Goal: Transaction & Acquisition: Obtain resource

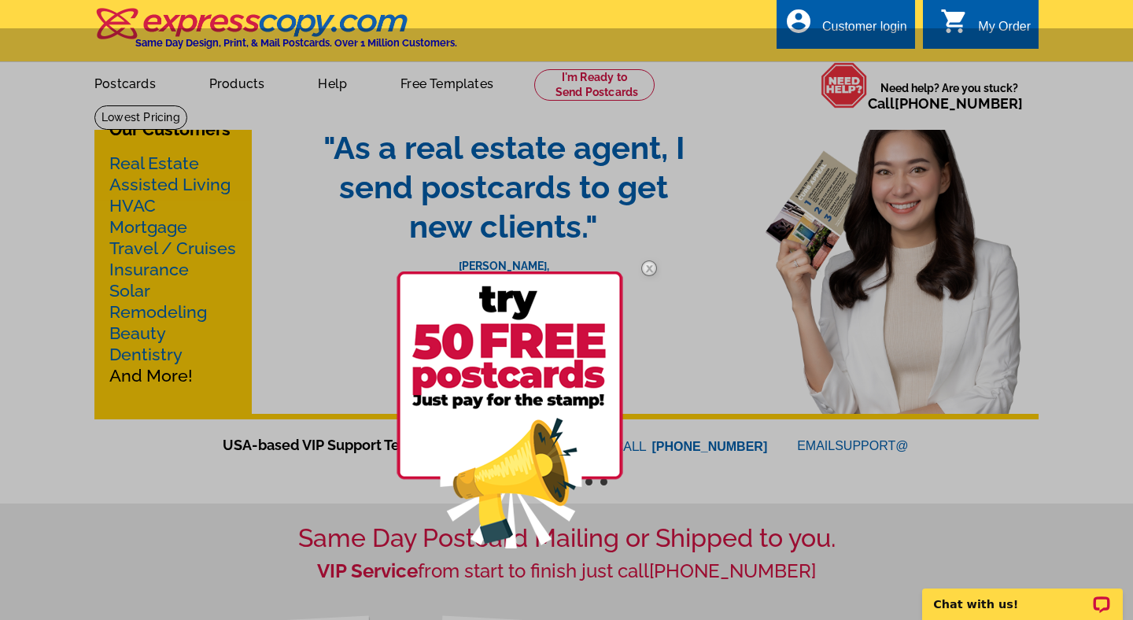
click at [643, 268] on img at bounding box center [650, 269] width 46 height 46
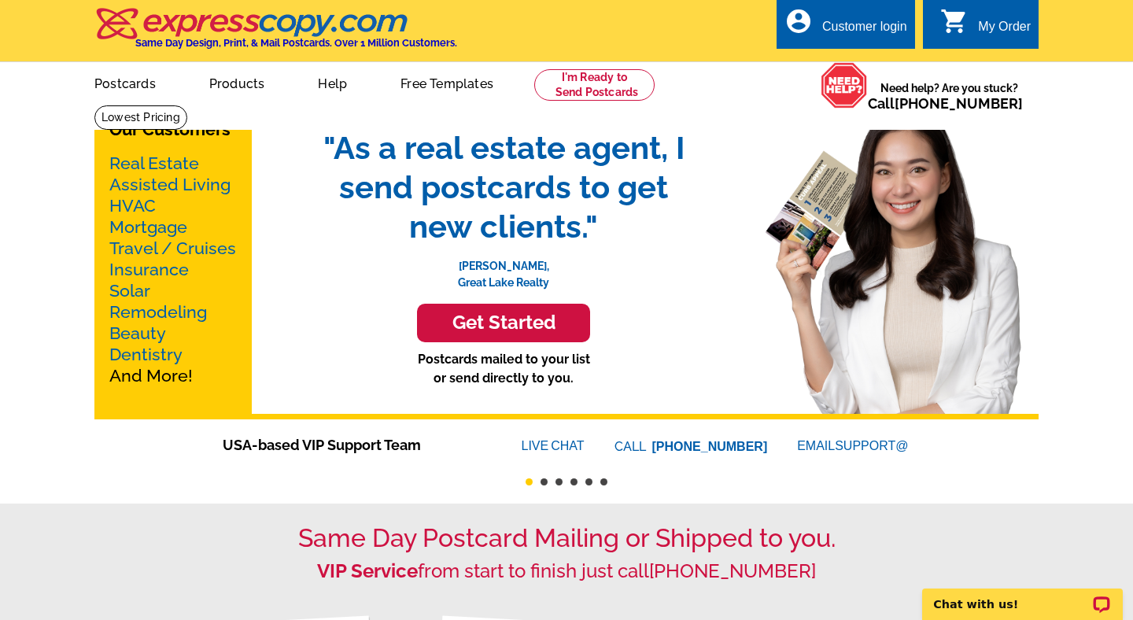
click at [541, 482] on button "2" at bounding box center [544, 482] width 7 height 7
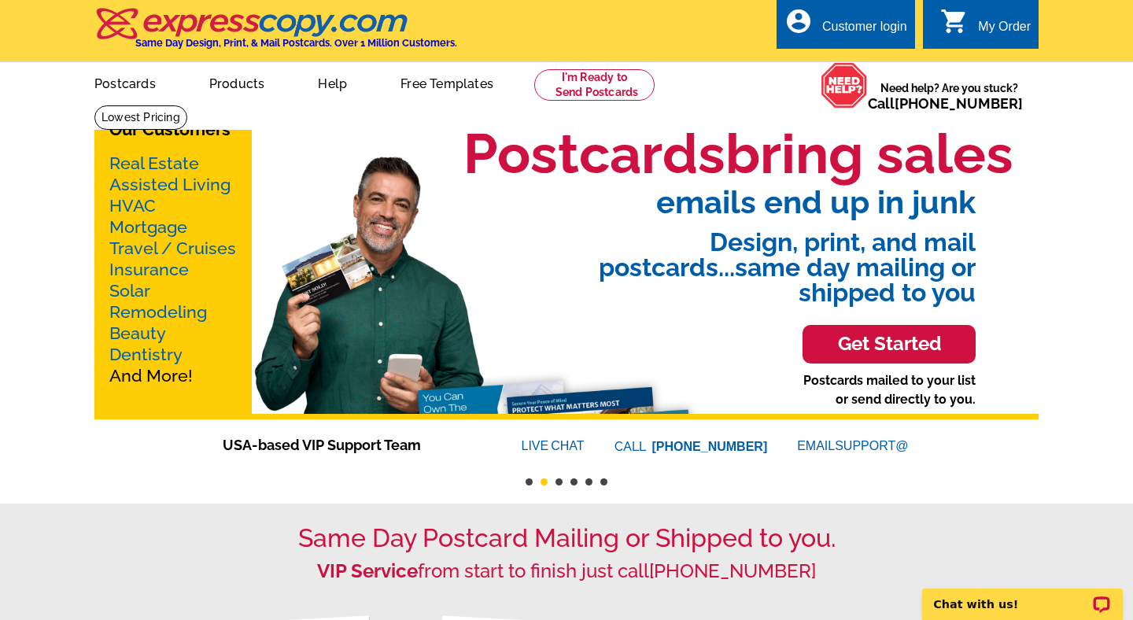
click at [559, 481] on button "3" at bounding box center [559, 482] width 7 height 7
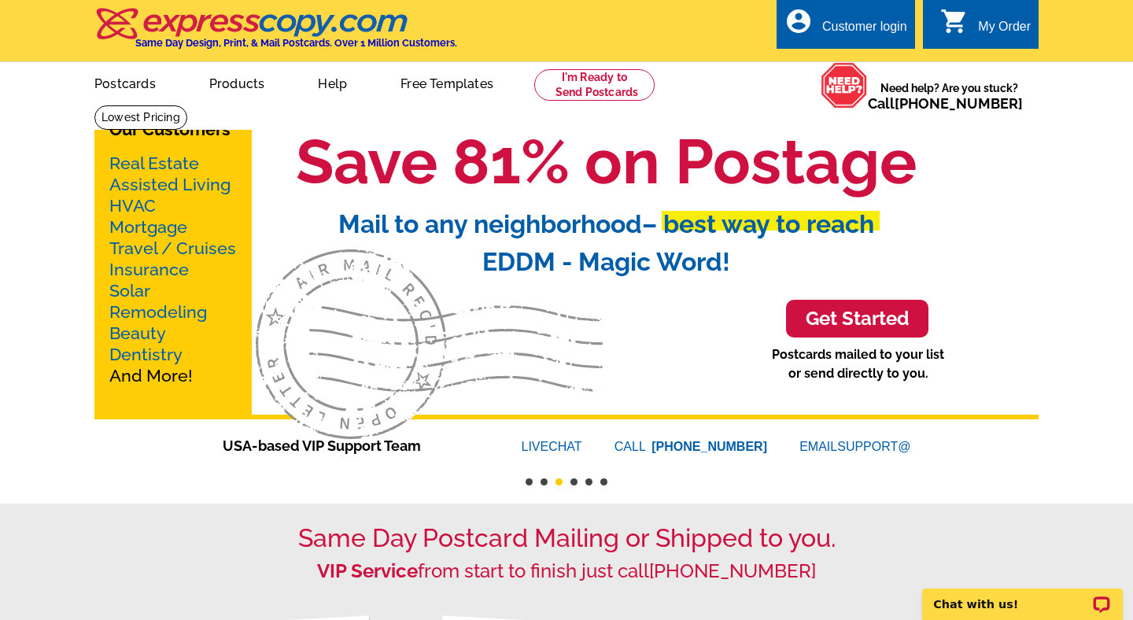
click at [573, 480] on button "4" at bounding box center [574, 482] width 7 height 7
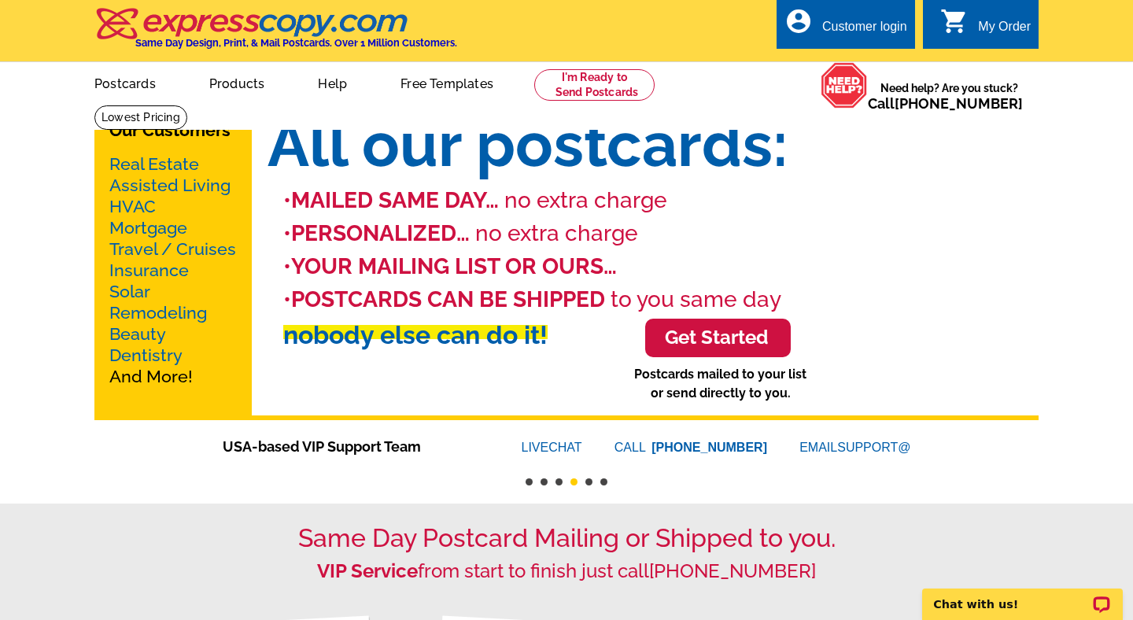
click at [597, 481] on ul "1 2 3 4 5 6" at bounding box center [566, 476] width 945 height 19
click at [590, 482] on button "5" at bounding box center [589, 482] width 7 height 7
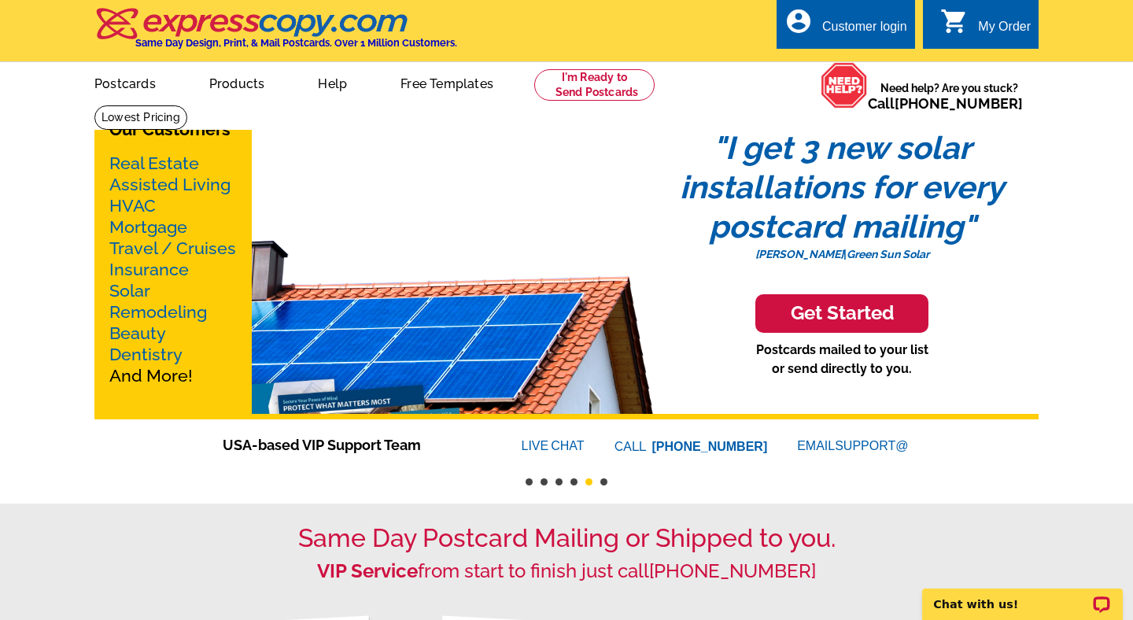
click at [603, 481] on button "6" at bounding box center [604, 482] width 7 height 7
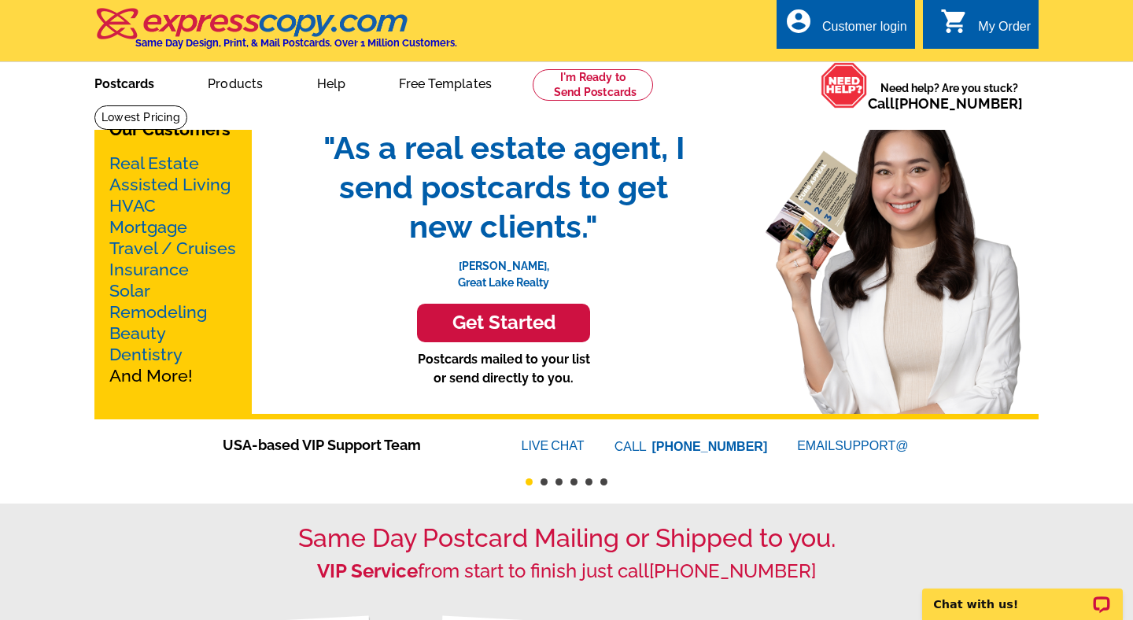
click at [137, 88] on link "Postcards" at bounding box center [124, 82] width 110 height 37
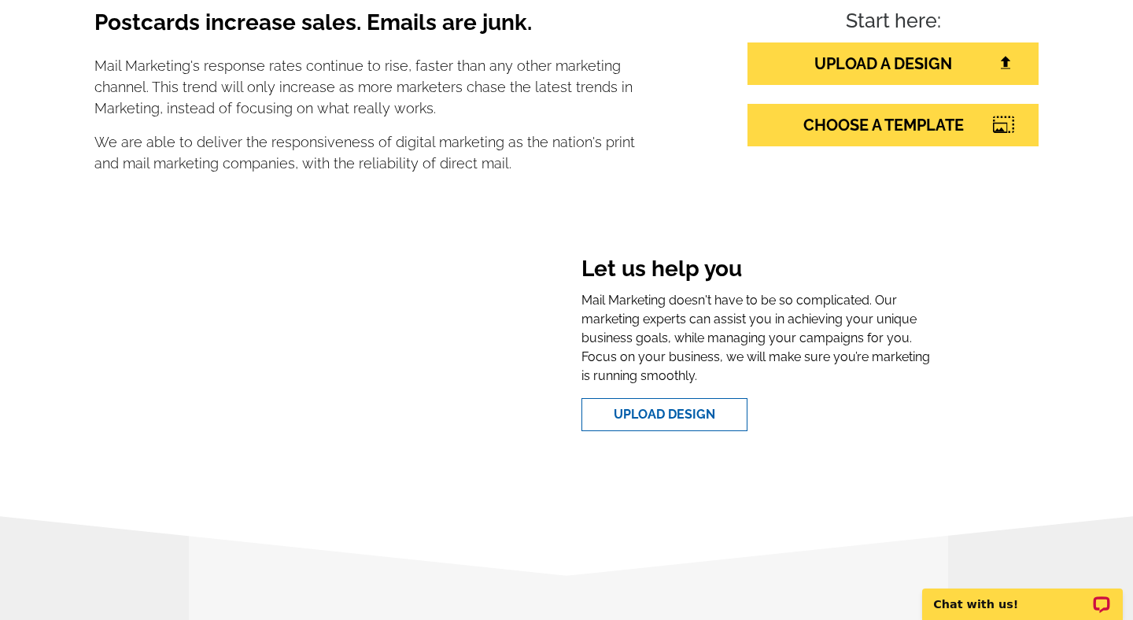
scroll to position [301, 0]
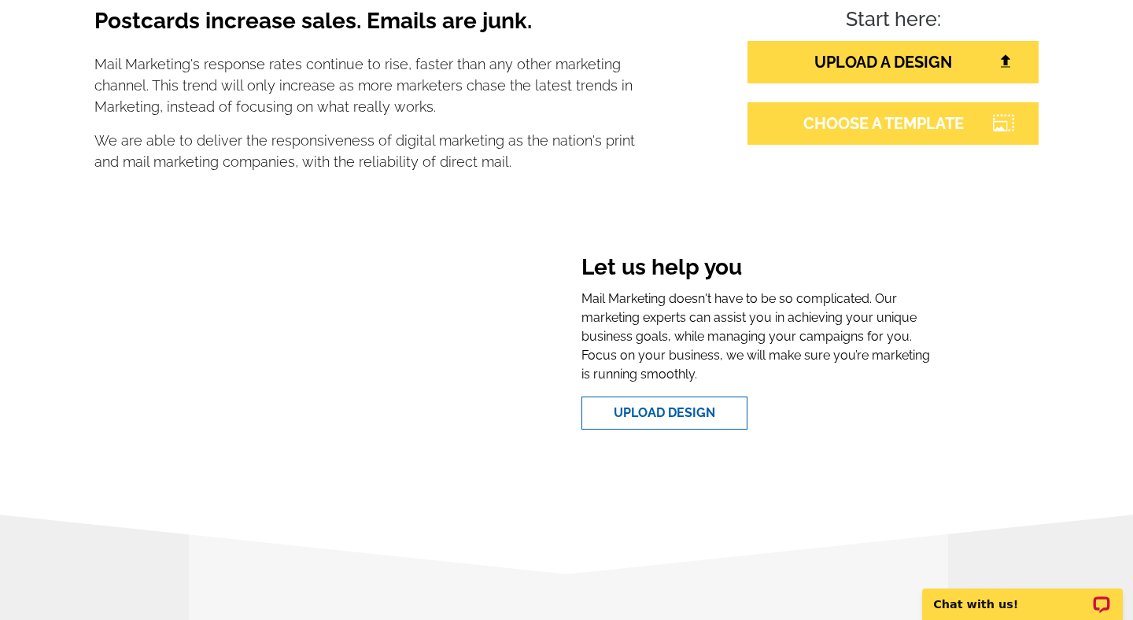
click at [864, 114] on link "CHOOSE A TEMPLATE" at bounding box center [893, 123] width 291 height 43
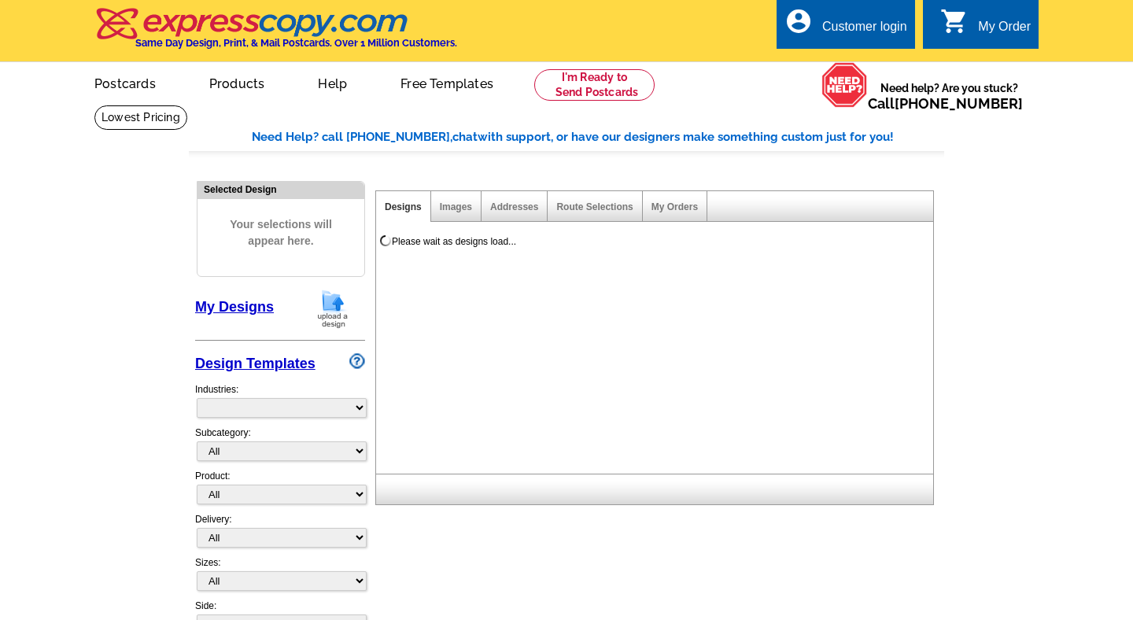
select select "785"
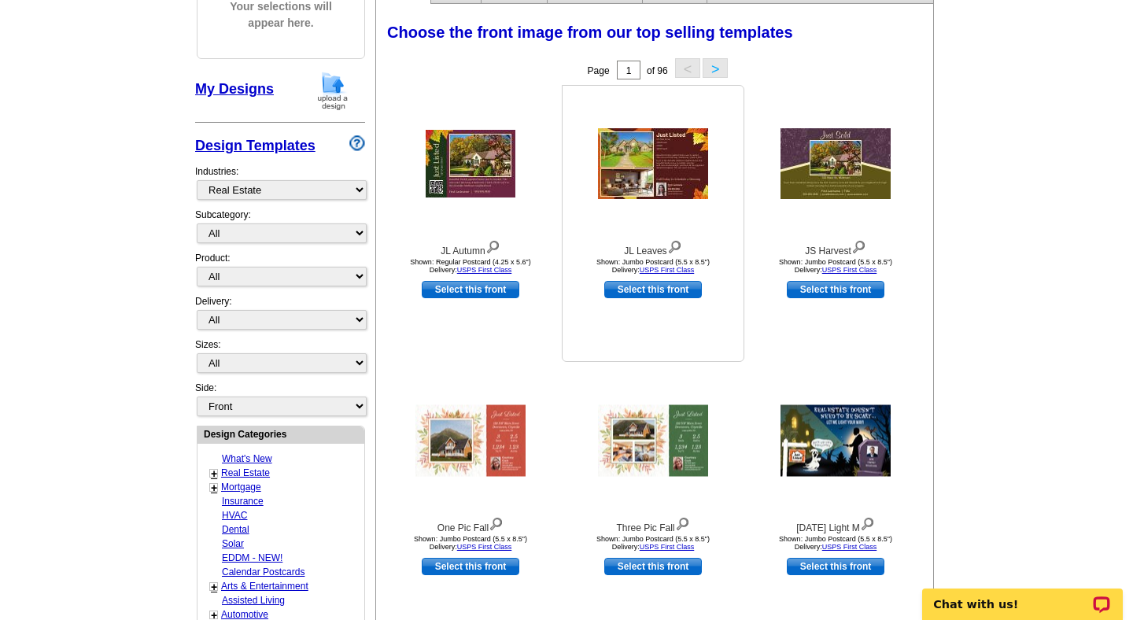
scroll to position [216, 0]
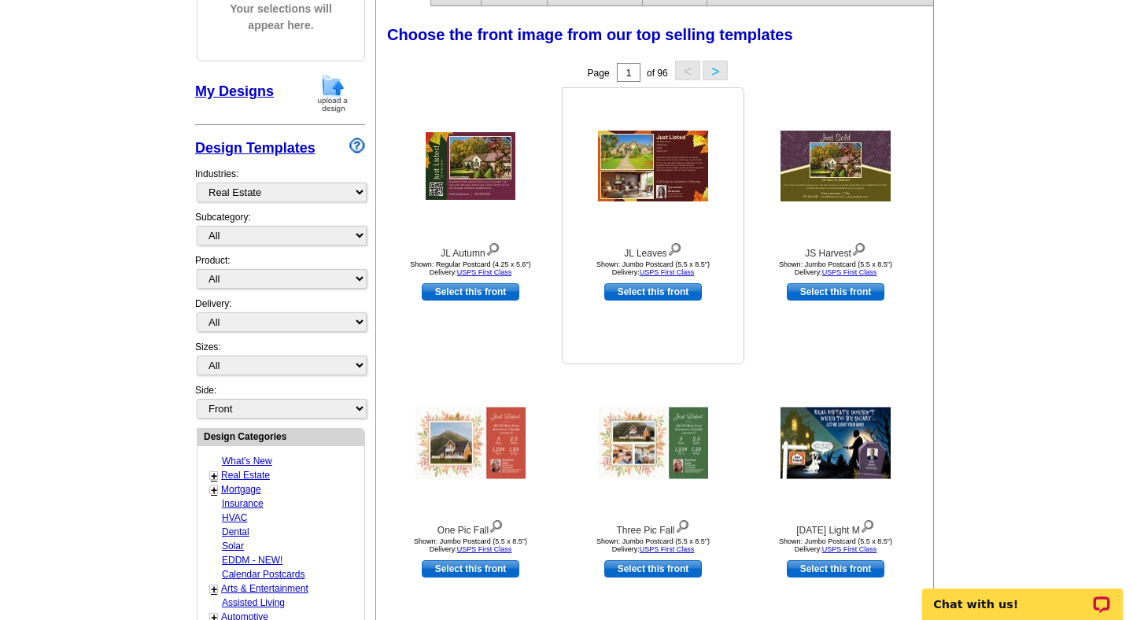
click at [653, 213] on div at bounding box center [653, 166] width 173 height 142
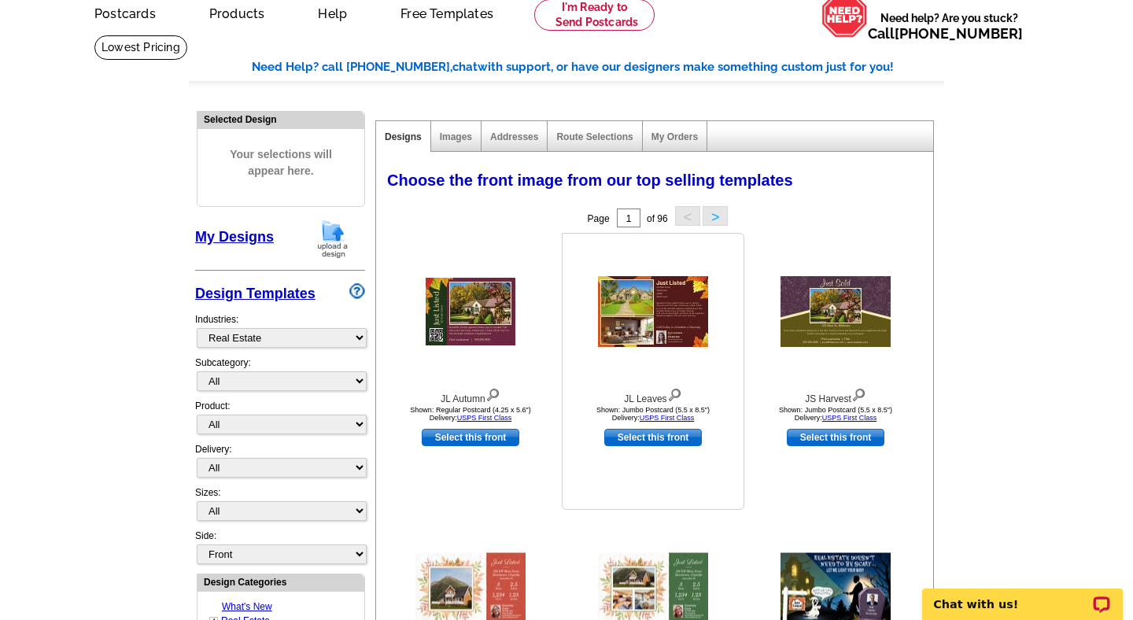
scroll to position [0, 0]
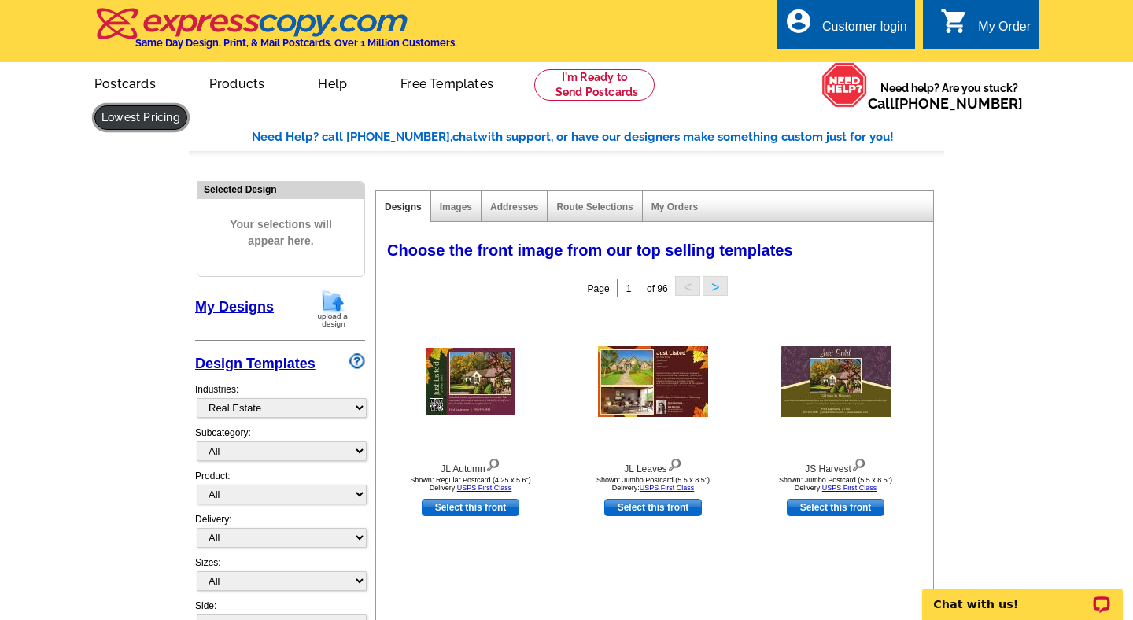
click at [187, 105] on link at bounding box center [140, 117] width 93 height 24
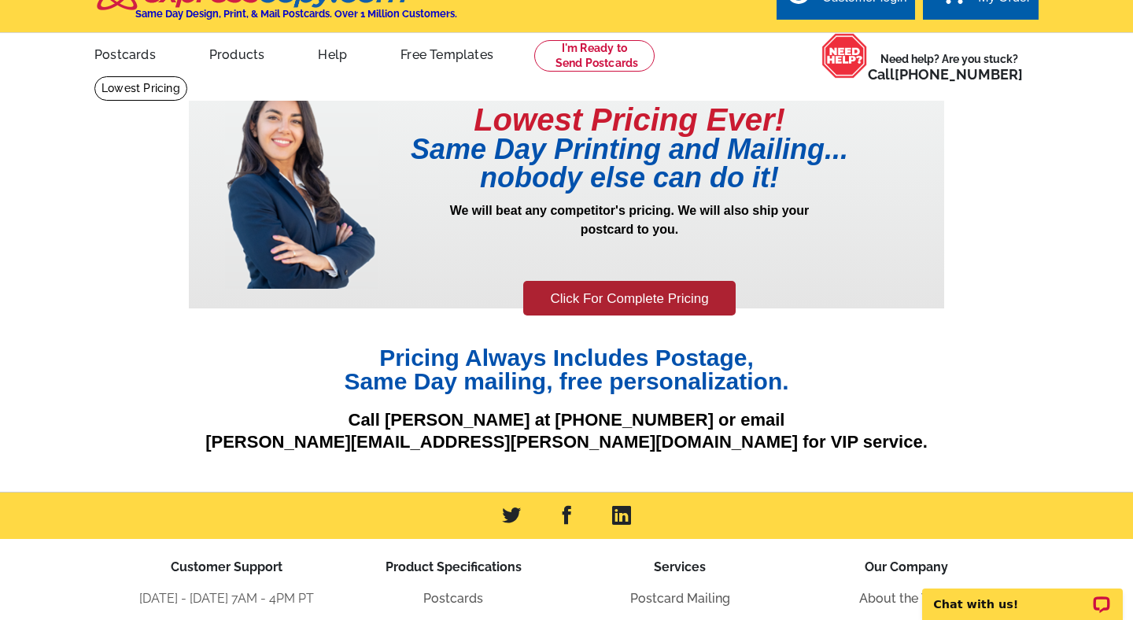
scroll to position [38, 0]
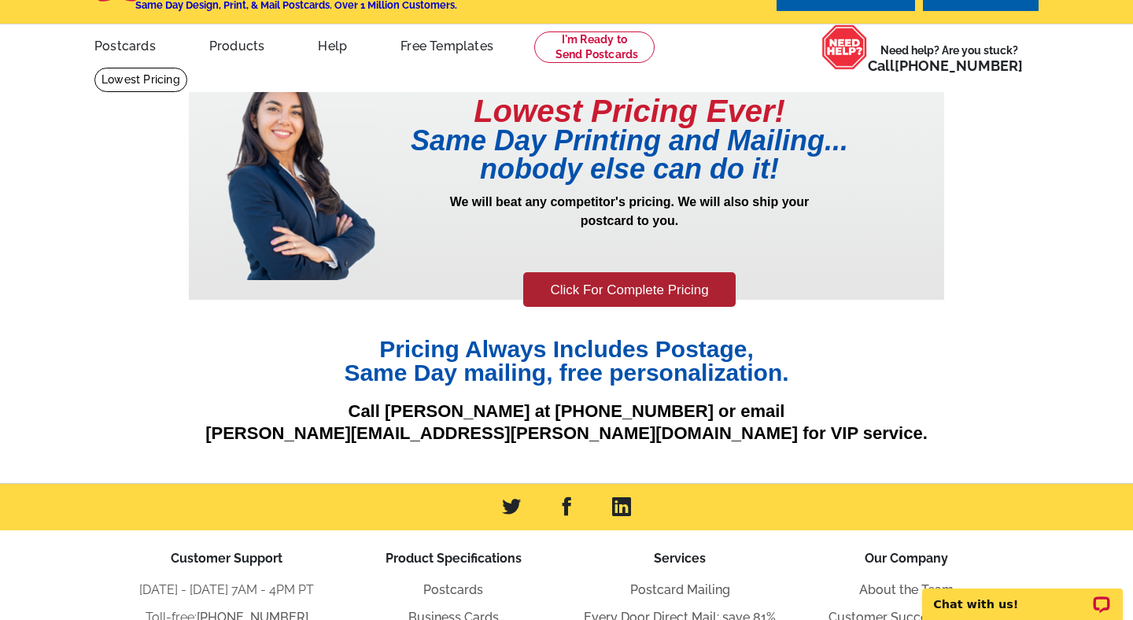
click at [668, 264] on p "We will beat any competitor's pricing. We will also ship your postcard to you." at bounding box center [630, 231] width 504 height 77
click at [632, 287] on link "Click For Complete Pricing" at bounding box center [629, 289] width 212 height 35
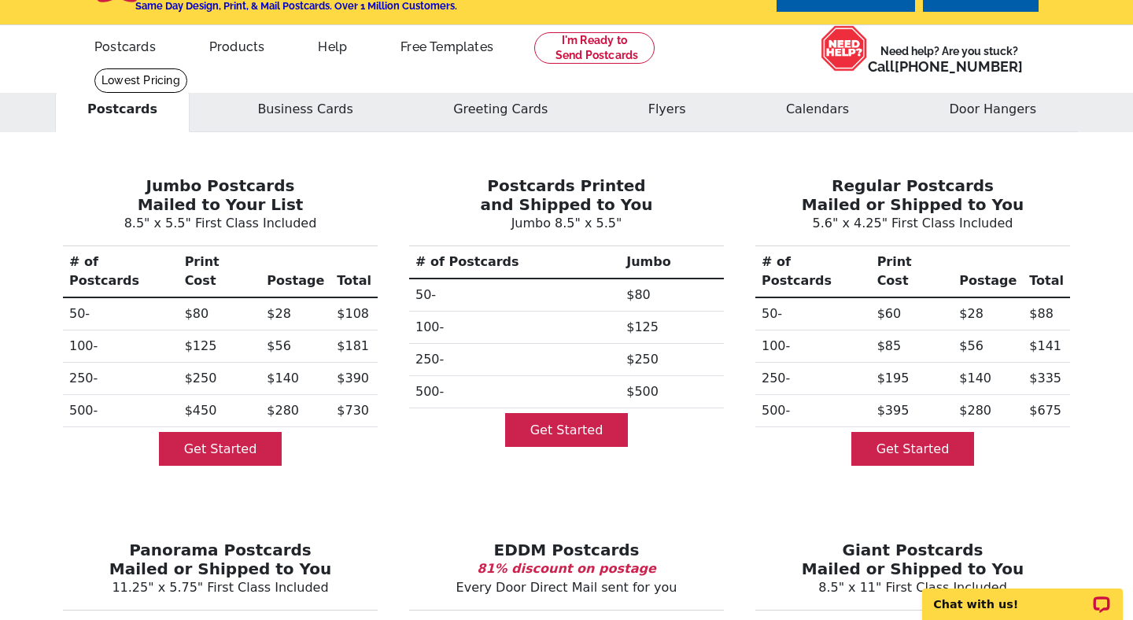
scroll to position [44, 0]
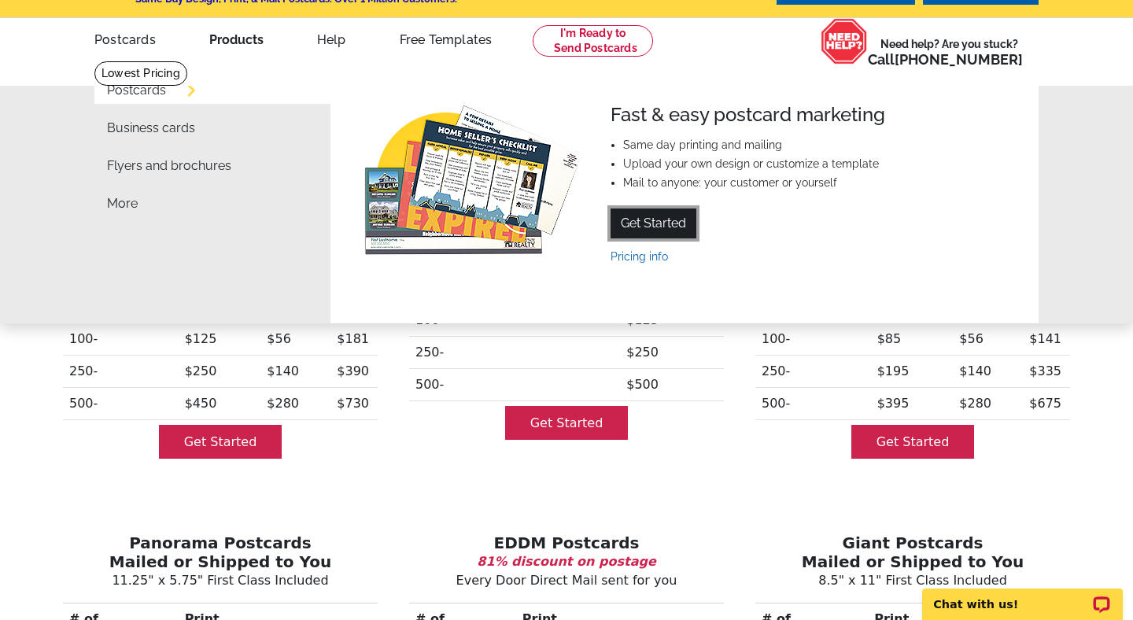
click at [637, 226] on link "Get Started" at bounding box center [654, 224] width 86 height 30
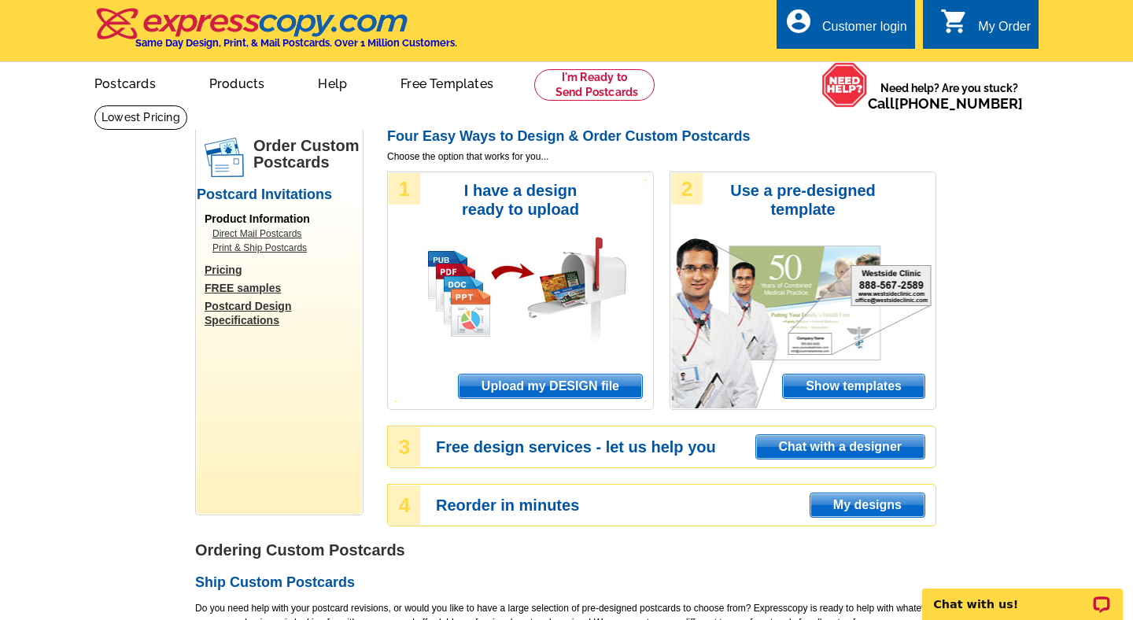
click at [811, 383] on span "Show templates" at bounding box center [854, 387] width 142 height 24
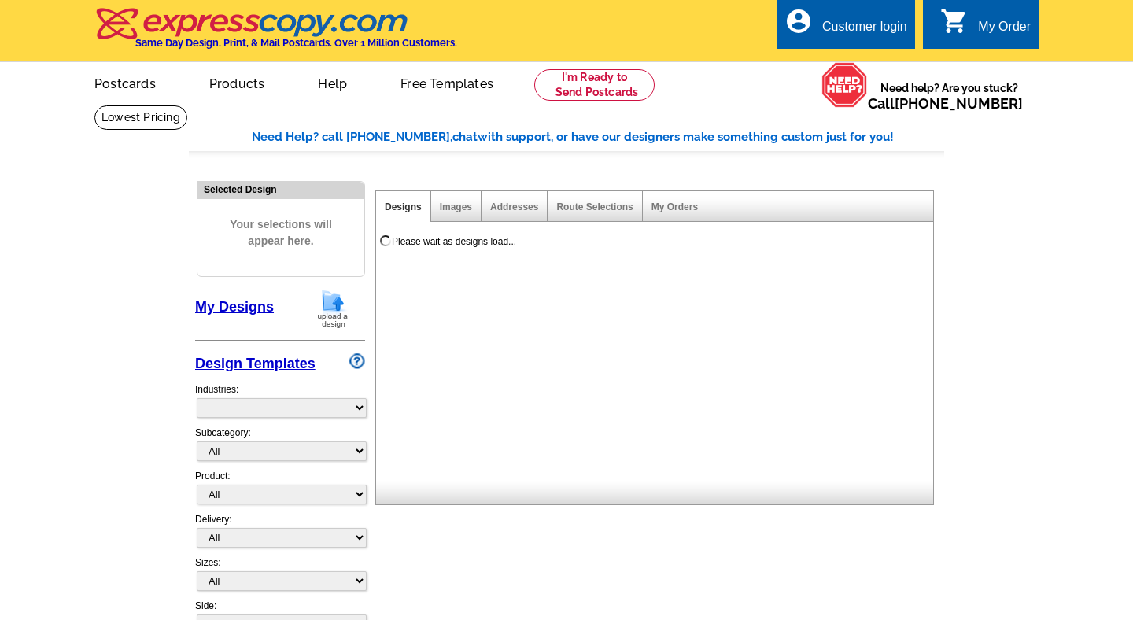
select select "971"
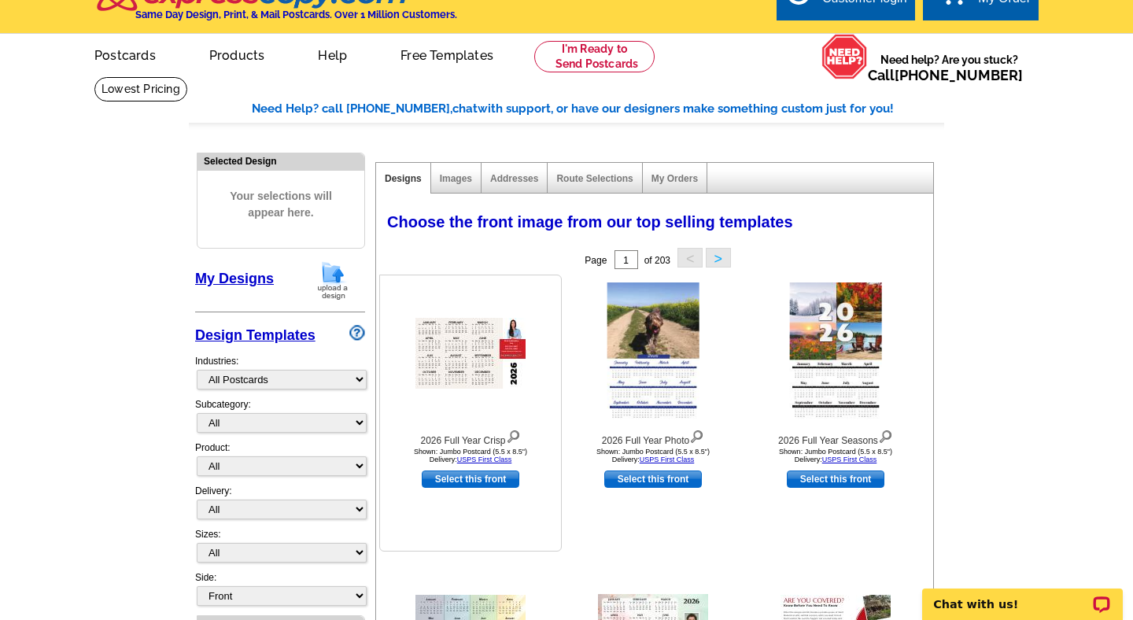
scroll to position [31, 0]
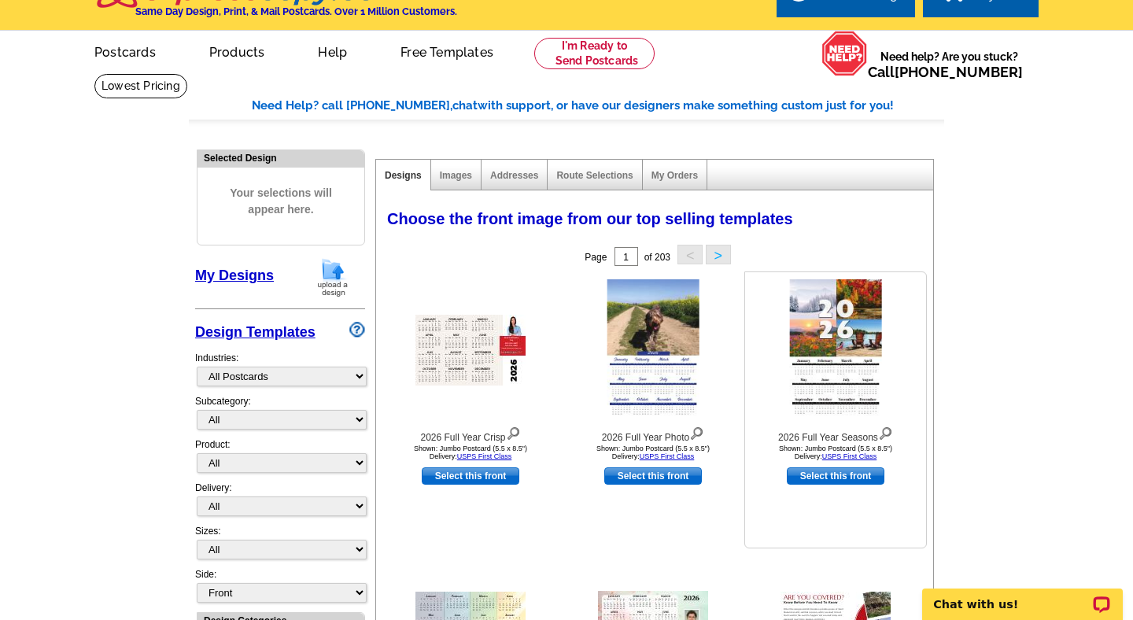
click at [841, 333] on img at bounding box center [836, 350] width 92 height 142
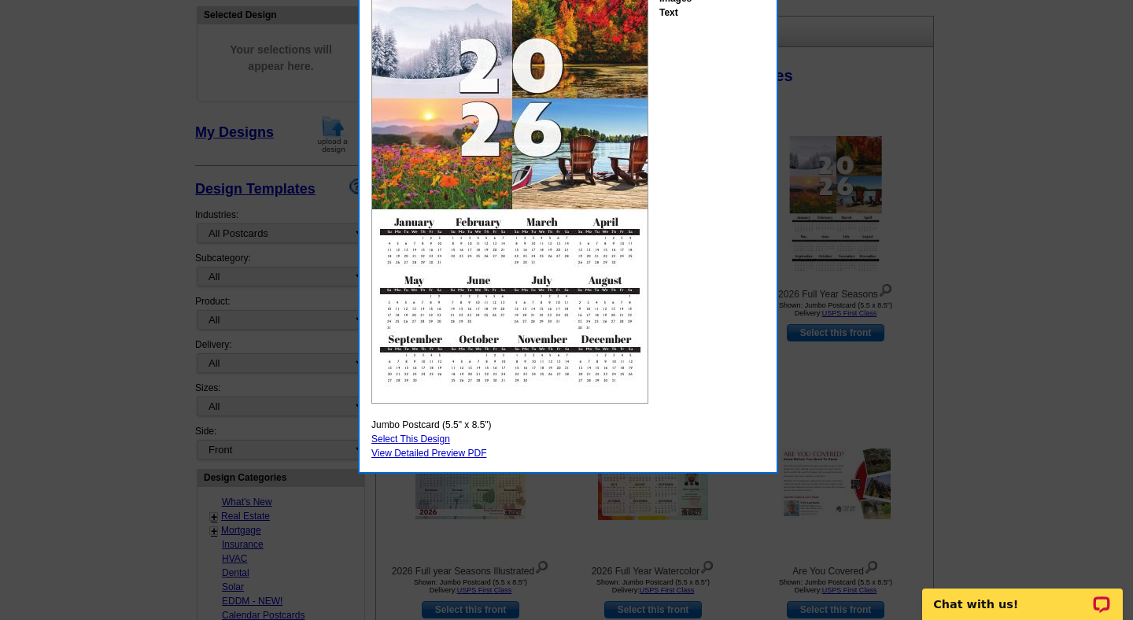
scroll to position [138, 0]
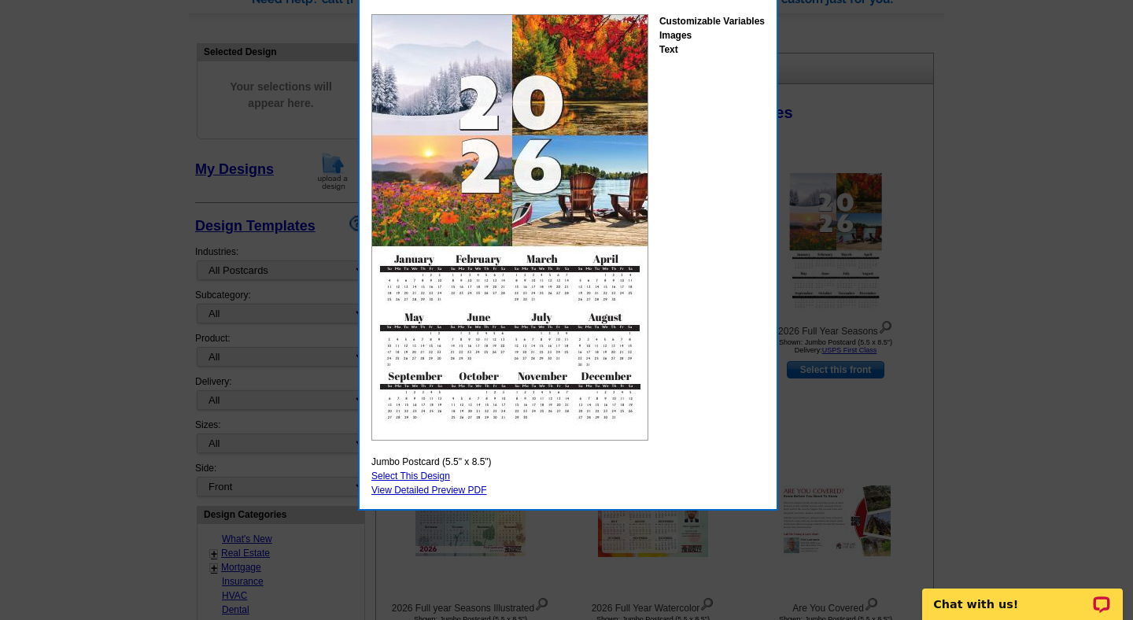
click at [888, 259] on div at bounding box center [566, 241] width 1133 height 758
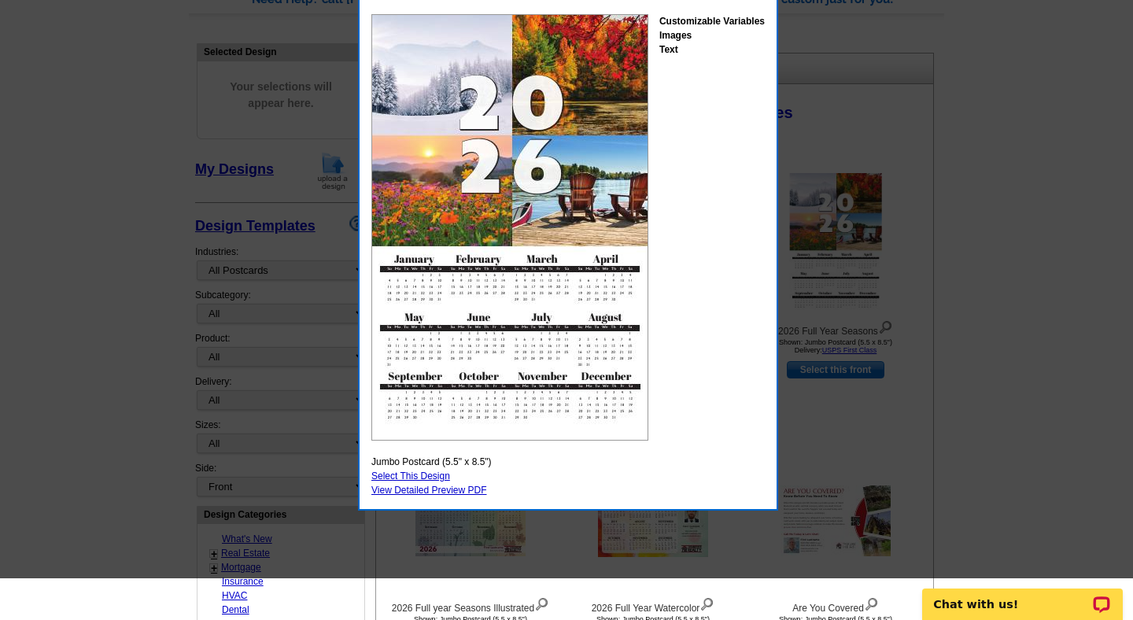
scroll to position [0, 0]
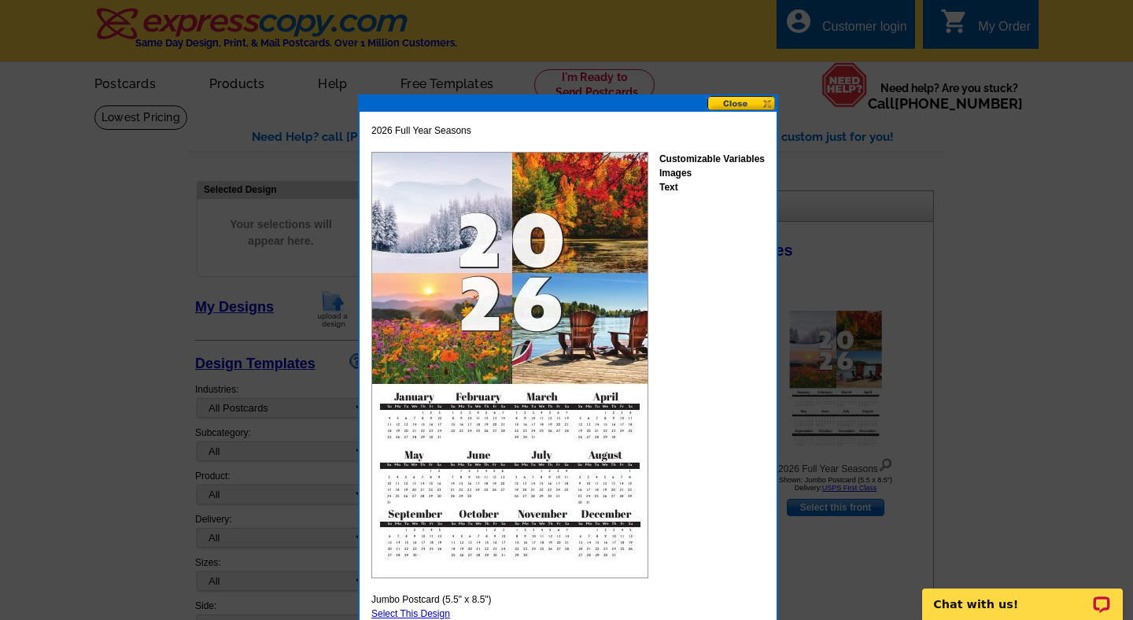
click at [747, 101] on button at bounding box center [742, 103] width 69 height 15
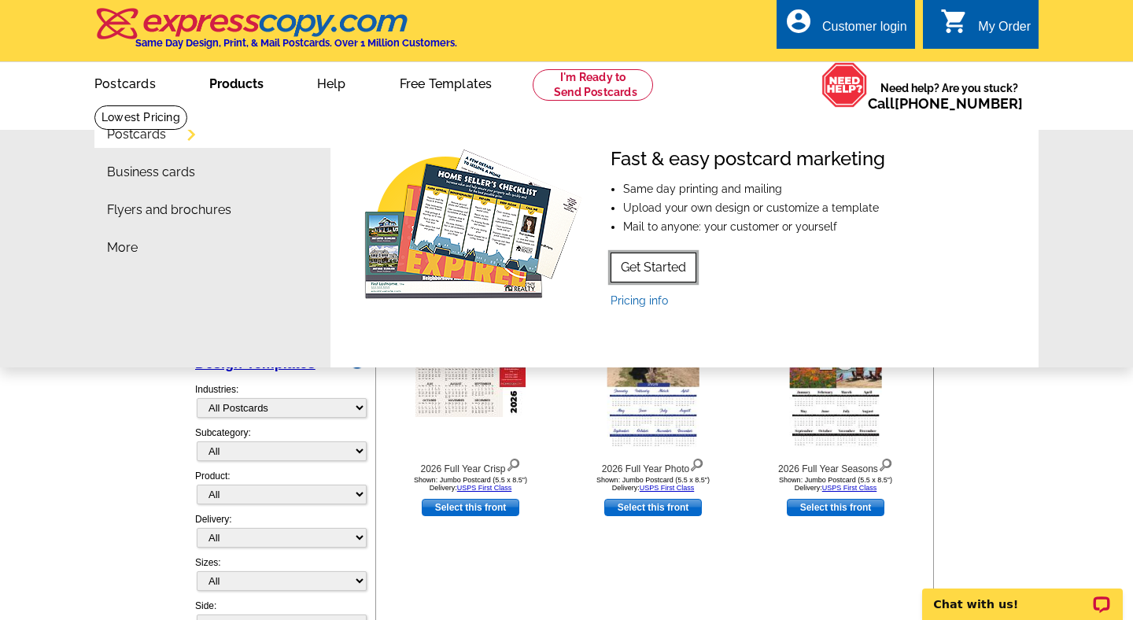
click at [670, 276] on link "Get Started" at bounding box center [654, 268] width 86 height 30
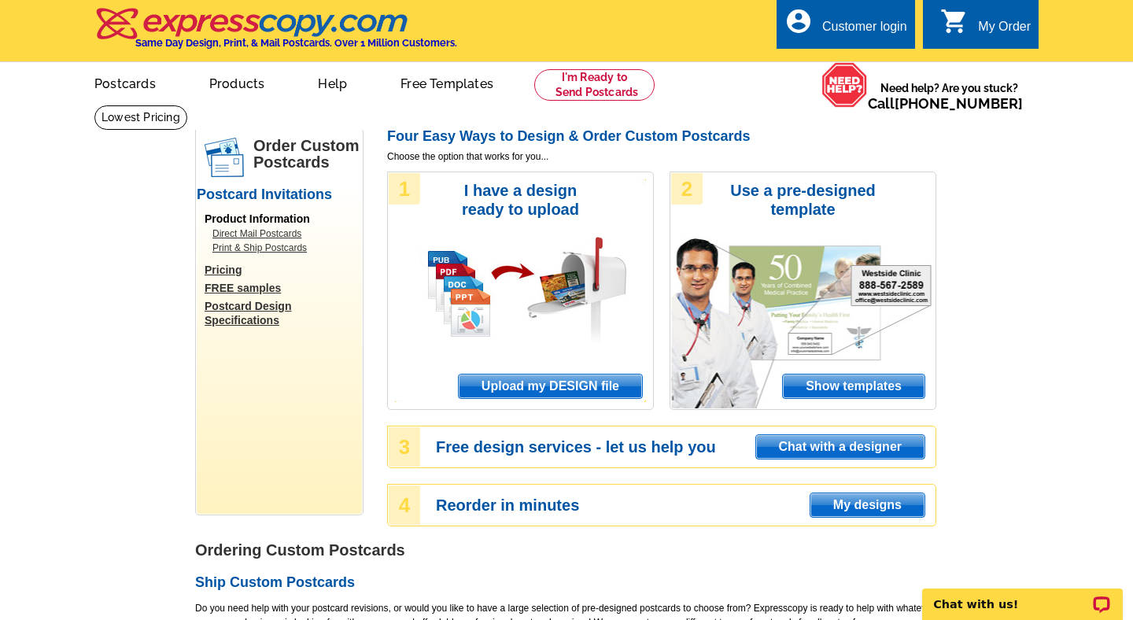
click at [574, 384] on span "Upload my DESIGN file" at bounding box center [550, 387] width 183 height 24
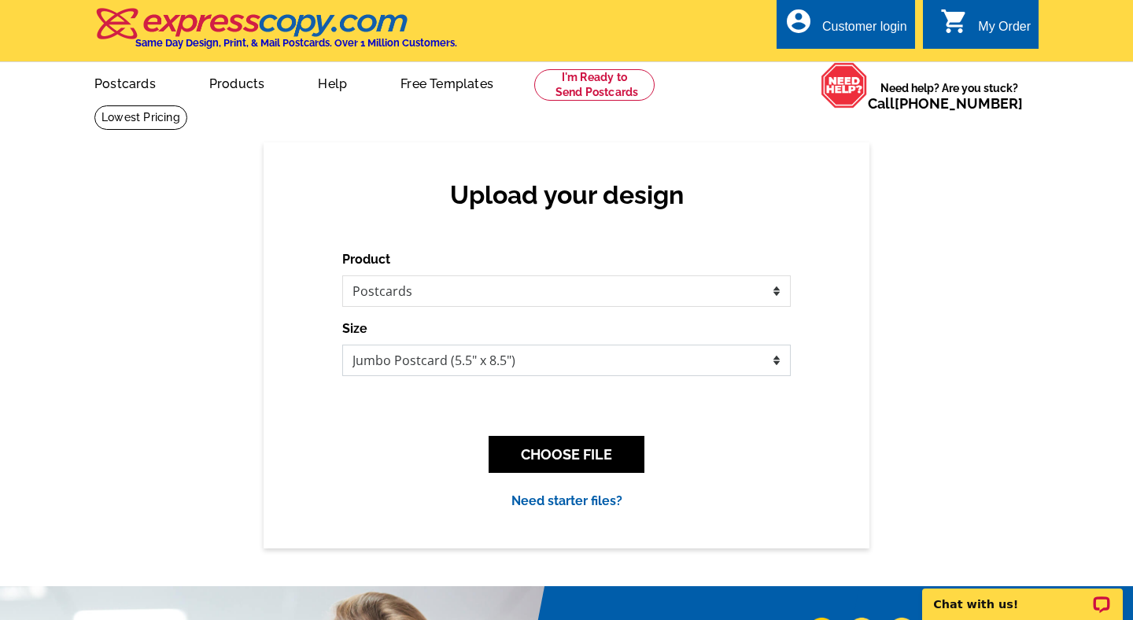
click at [531, 361] on select "Jumbo Postcard (5.5" x 8.5") Regular Postcard (4.25" x 5.6") Panoramic Postcard…" at bounding box center [566, 360] width 449 height 31
select select "1"
click at [342, 345] on select "Jumbo Postcard (5.5" x 8.5") Regular Postcard (4.25" x 5.6") Panoramic Postcard…" at bounding box center [566, 360] width 449 height 31
click at [566, 497] on link "Need starter files?" at bounding box center [567, 501] width 111 height 15
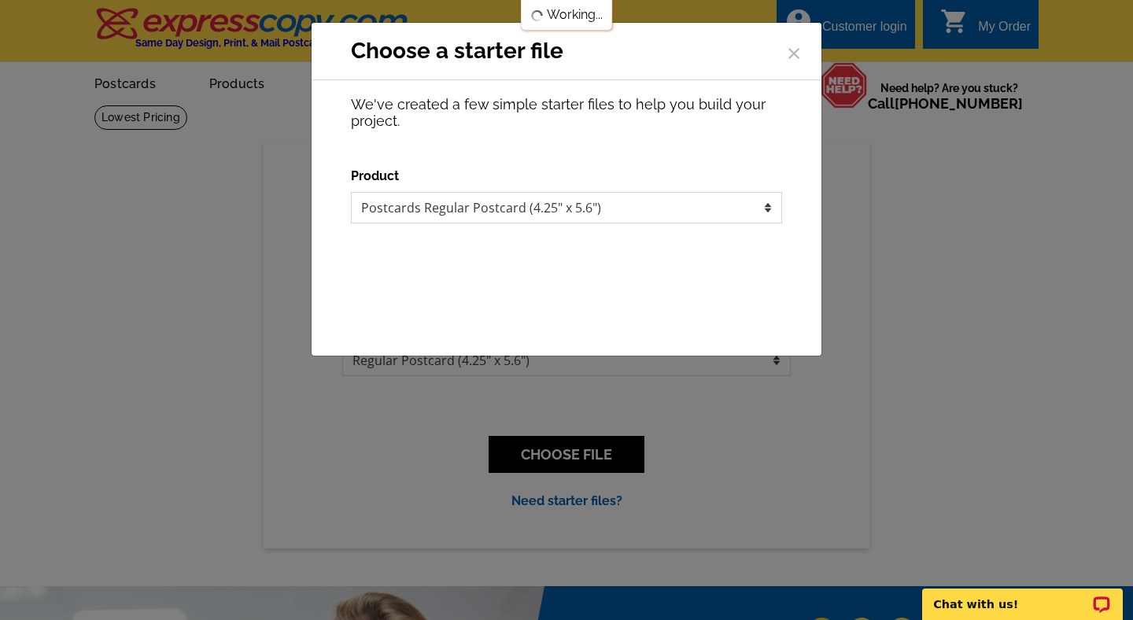
click at [528, 198] on select "Postcards Regular Postcard (4.25" x 5.6")" at bounding box center [566, 207] width 431 height 31
click at [351, 192] on select "Postcards Regular Postcard (4.25" x 5.6")" at bounding box center [566, 207] width 431 height 31
click at [560, 265] on button "Download" at bounding box center [567, 274] width 124 height 27
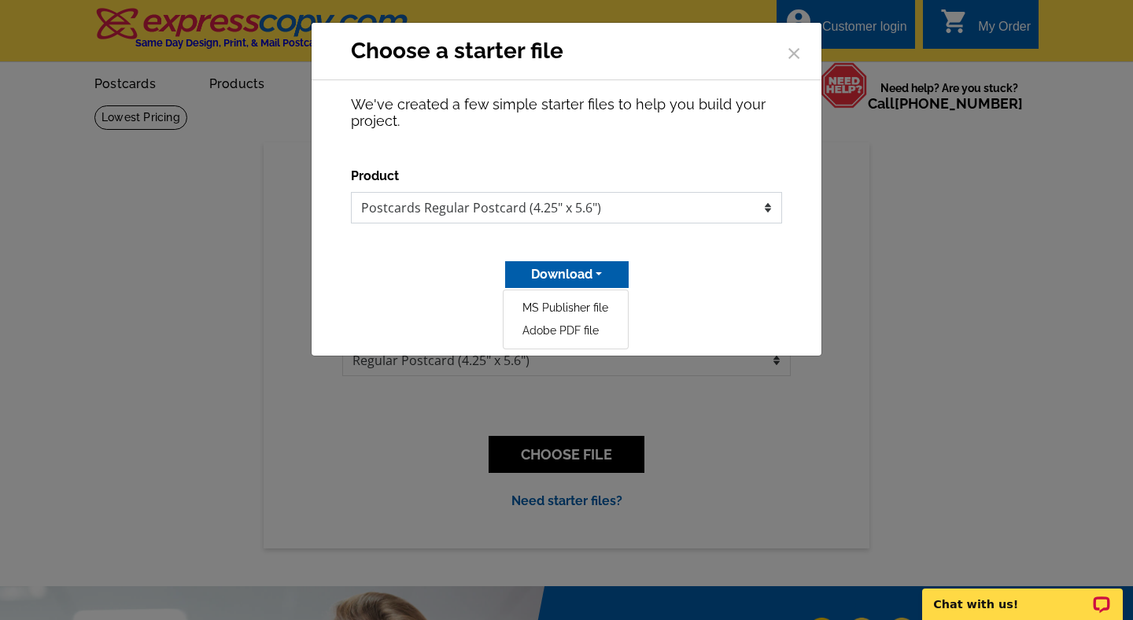
click at [641, 210] on select "Postcards Regular Postcard (4.25" x 5.6")" at bounding box center [566, 207] width 431 height 31
click at [351, 192] on select "Postcards Regular Postcard (4.25" x 5.6")" at bounding box center [566, 207] width 431 height 31
click at [559, 281] on button "Download" at bounding box center [567, 274] width 124 height 27
click at [578, 330] on link "Adobe PDF file" at bounding box center [566, 331] width 124 height 23
